Goal: Contribute content

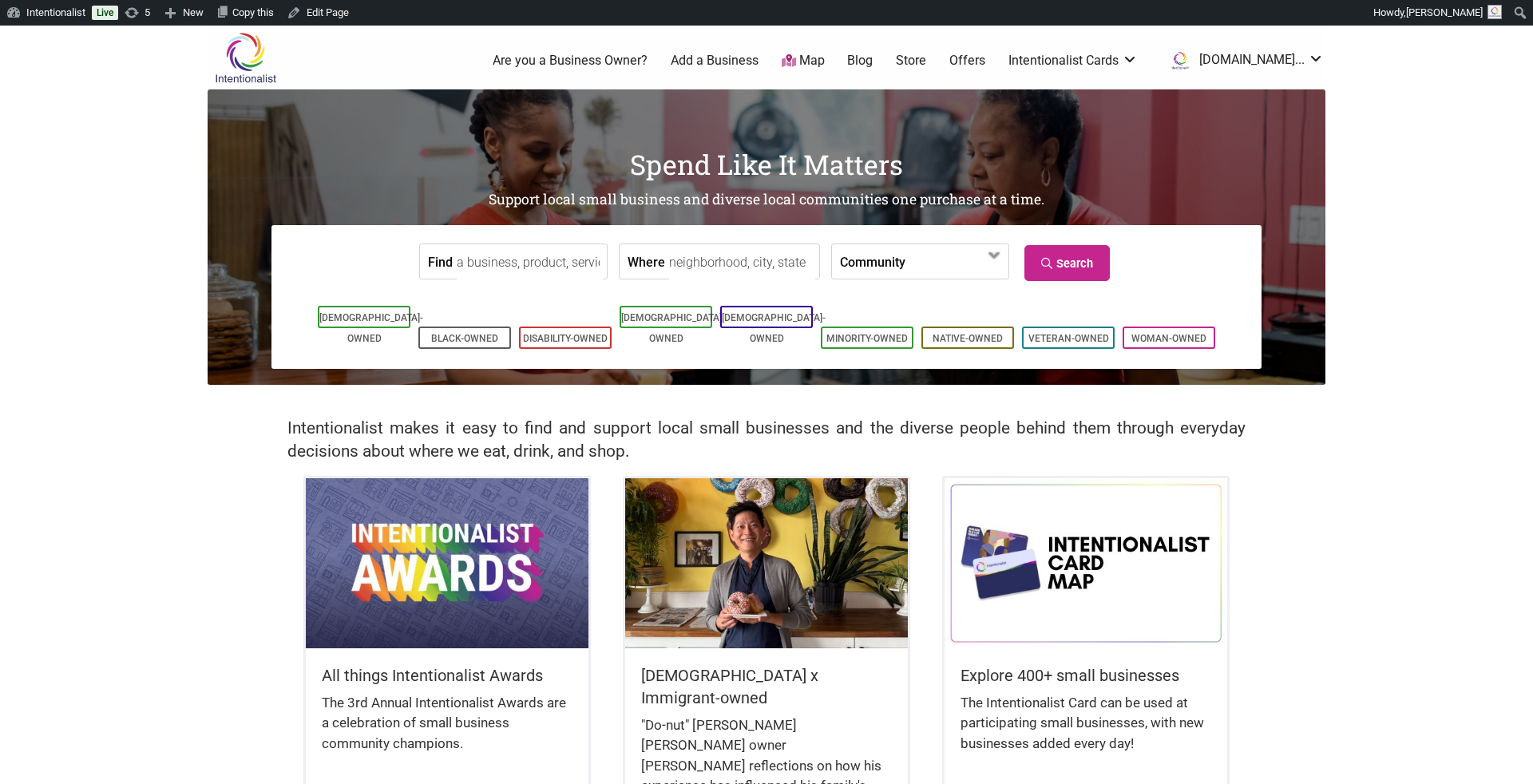
click at [401, 581] on img at bounding box center [446, 563] width 282 height 170
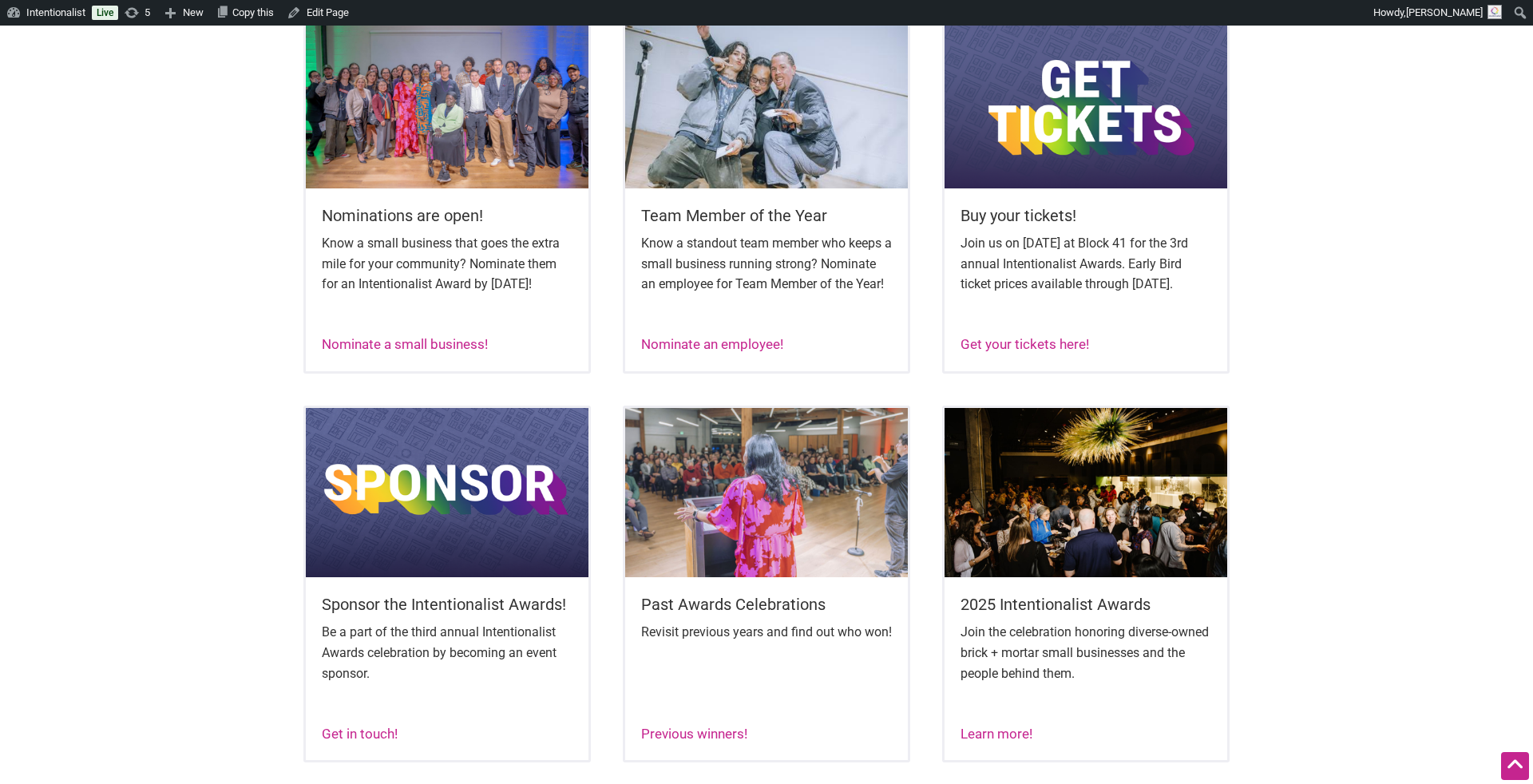
scroll to position [699, 0]
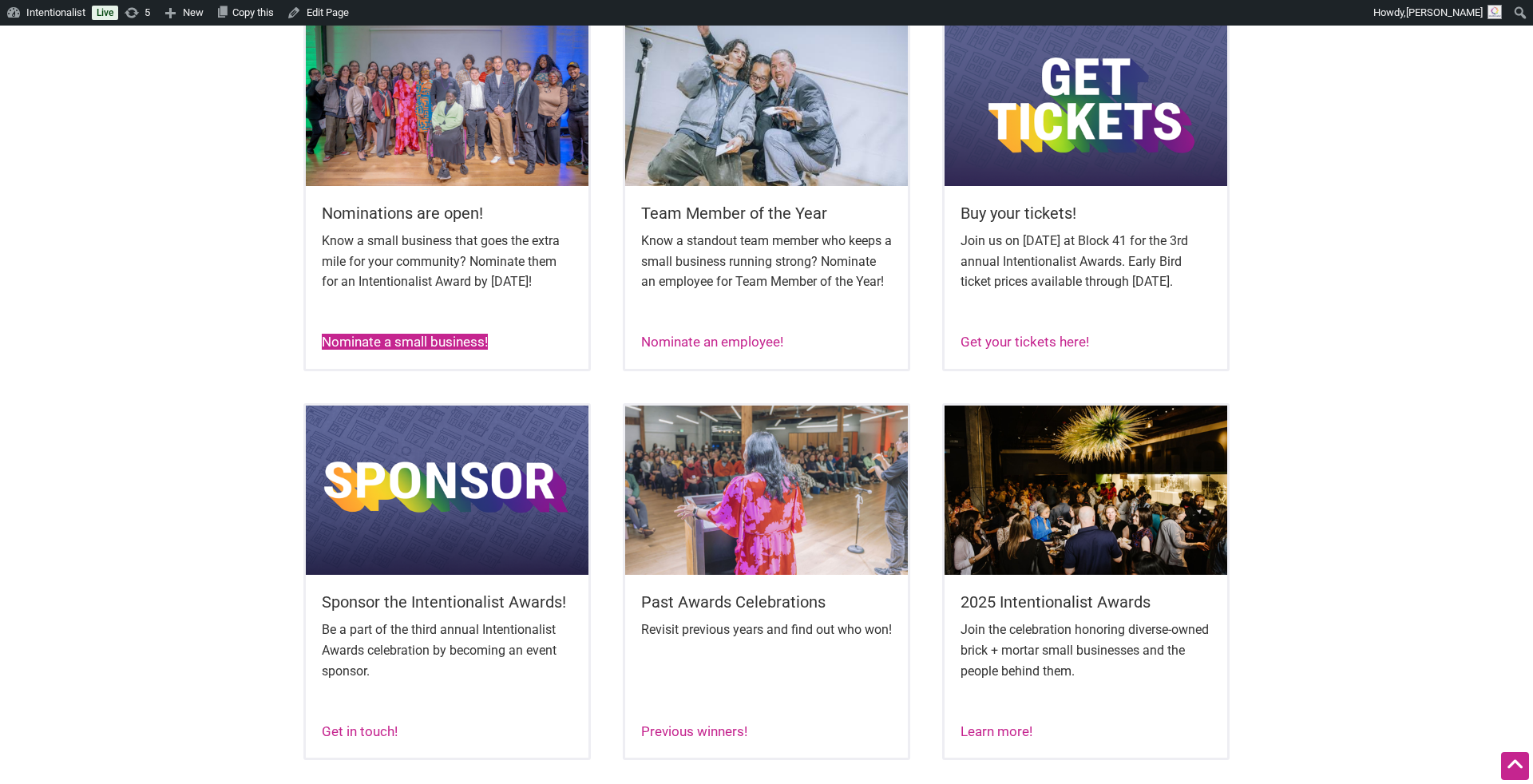
click at [361, 350] on link "Nominate a small business!" at bounding box center [405, 342] width 166 height 16
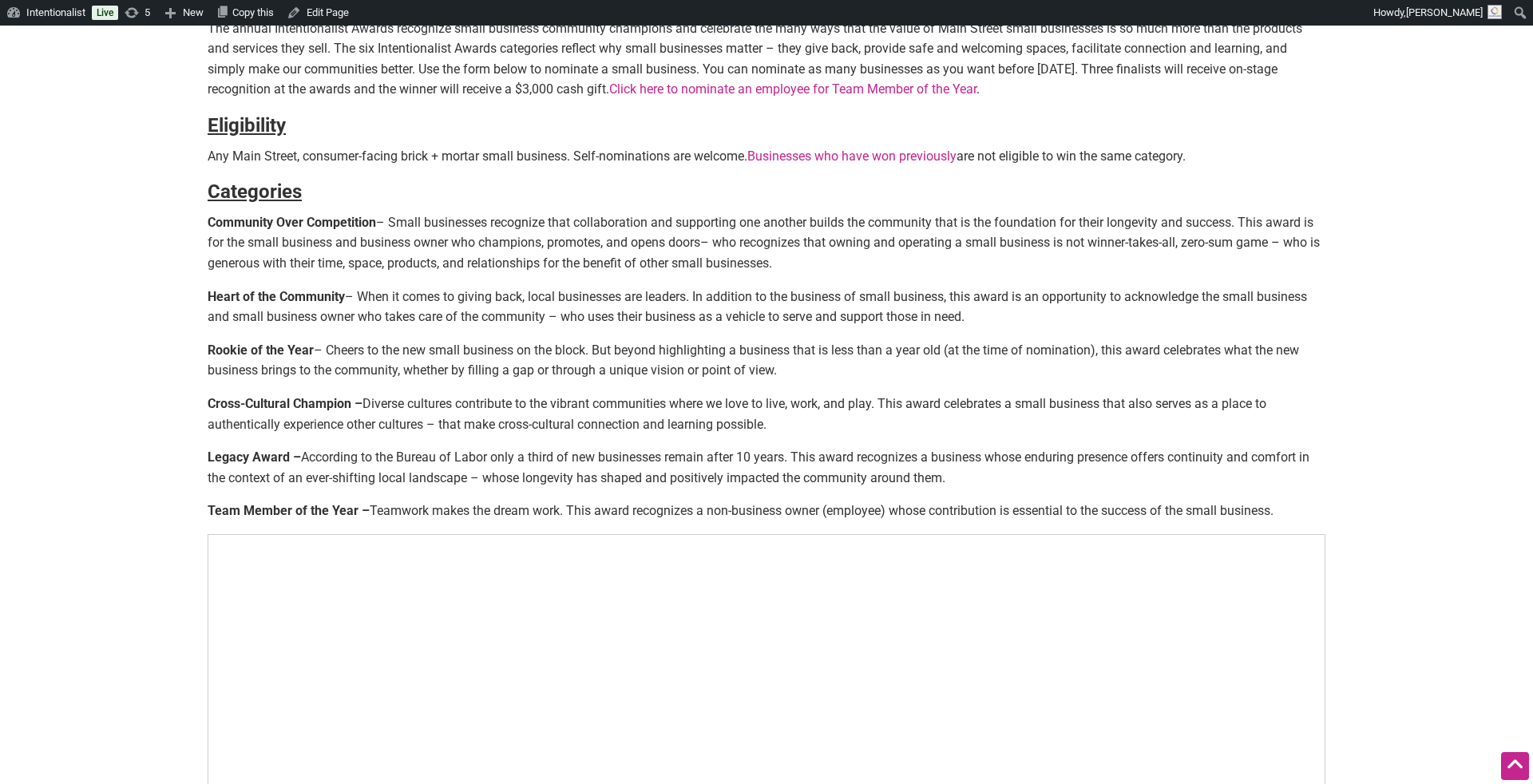
scroll to position [552, 0]
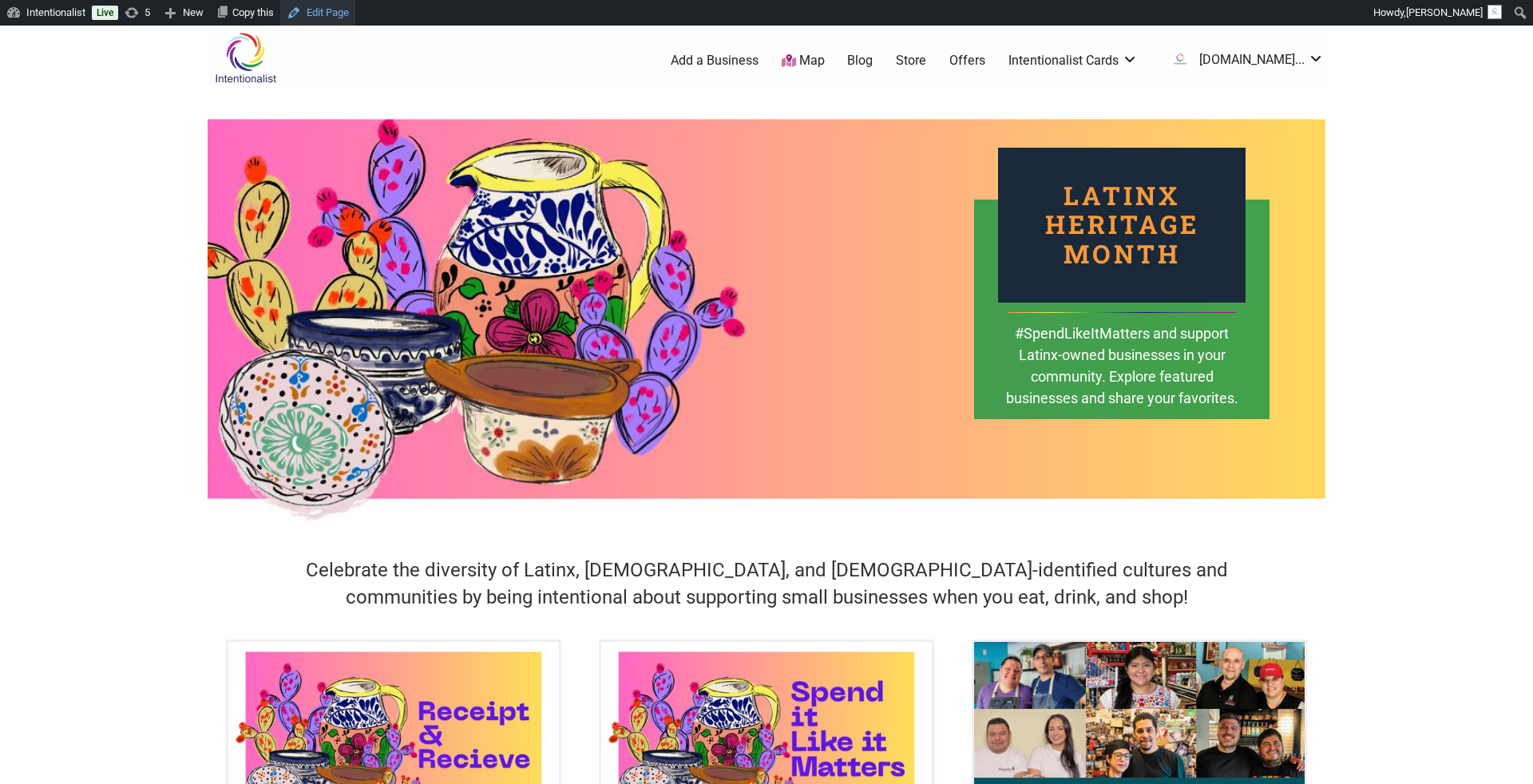
click at [339, 10] on link "Edit Page" at bounding box center [318, 13] width 75 height 26
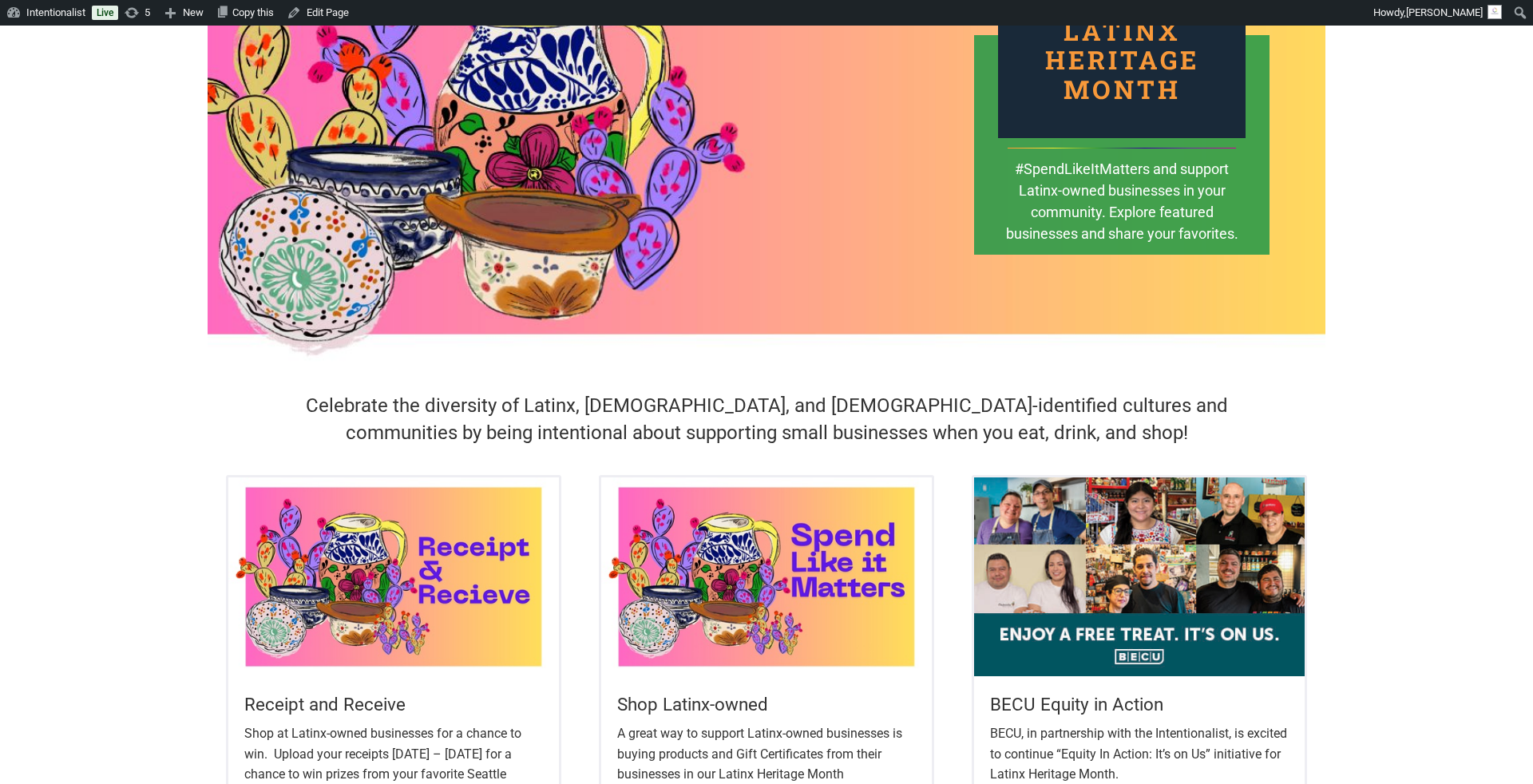
scroll to position [171, 0]
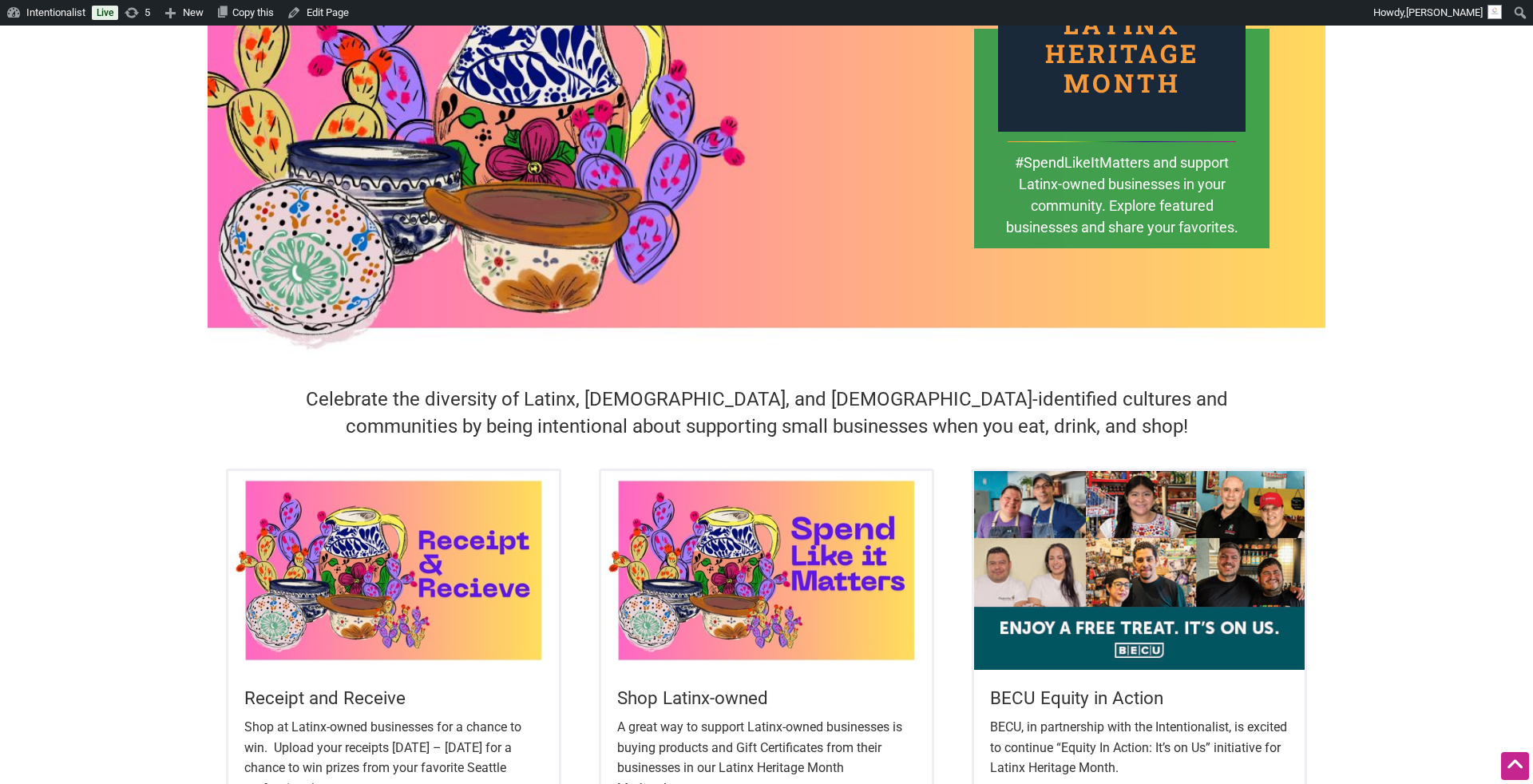
click at [397, 563] on img at bounding box center [393, 570] width 330 height 198
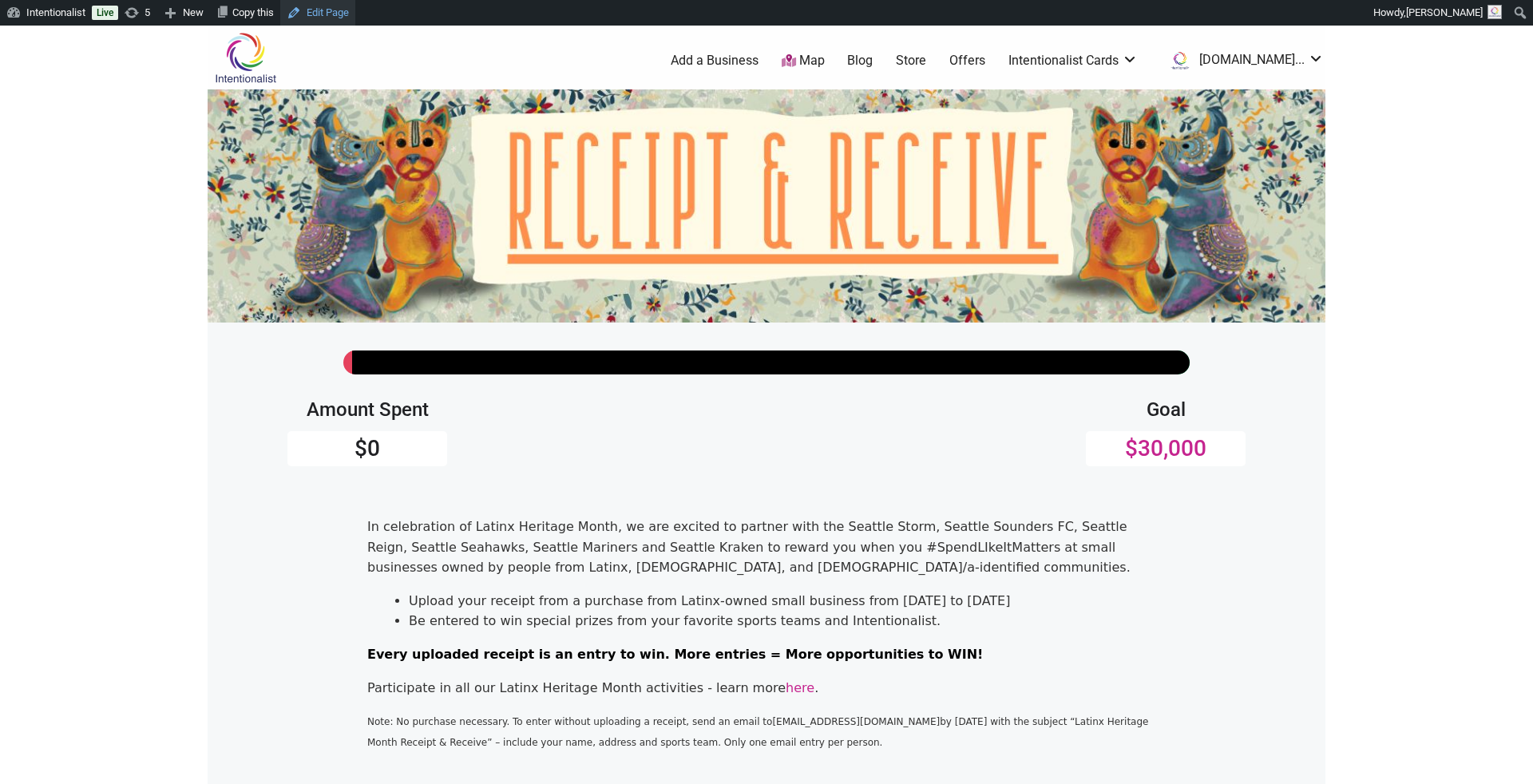
click at [351, 10] on link "Edit Page" at bounding box center [318, 13] width 75 height 26
